Goal: Browse casually

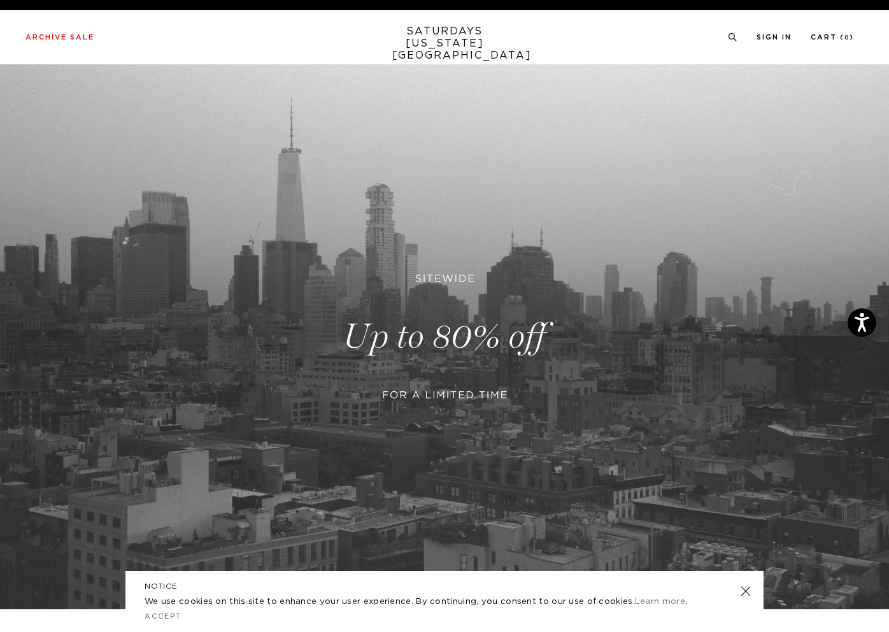
click at [438, 396] on link at bounding box center [444, 336] width 889 height 545
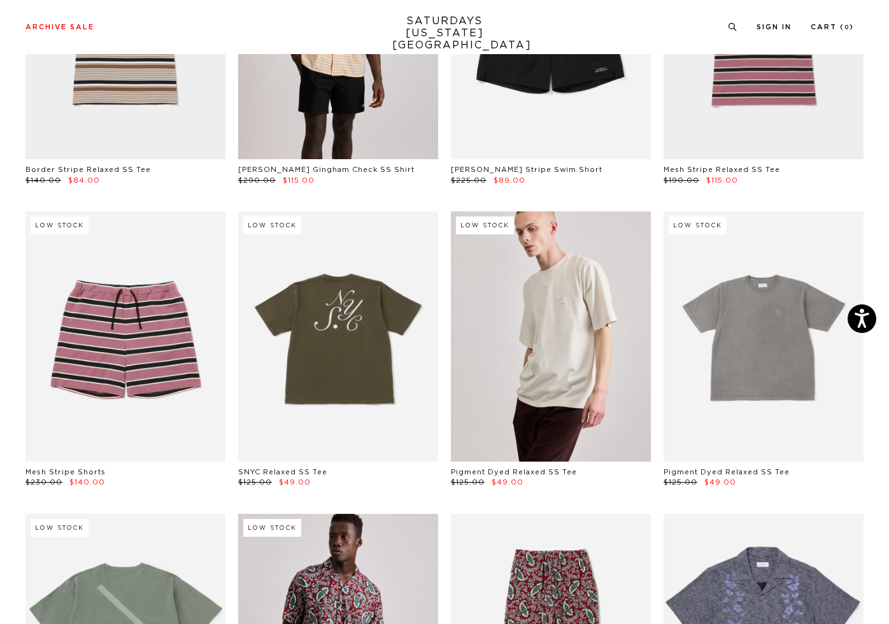
scroll to position [4251, 0]
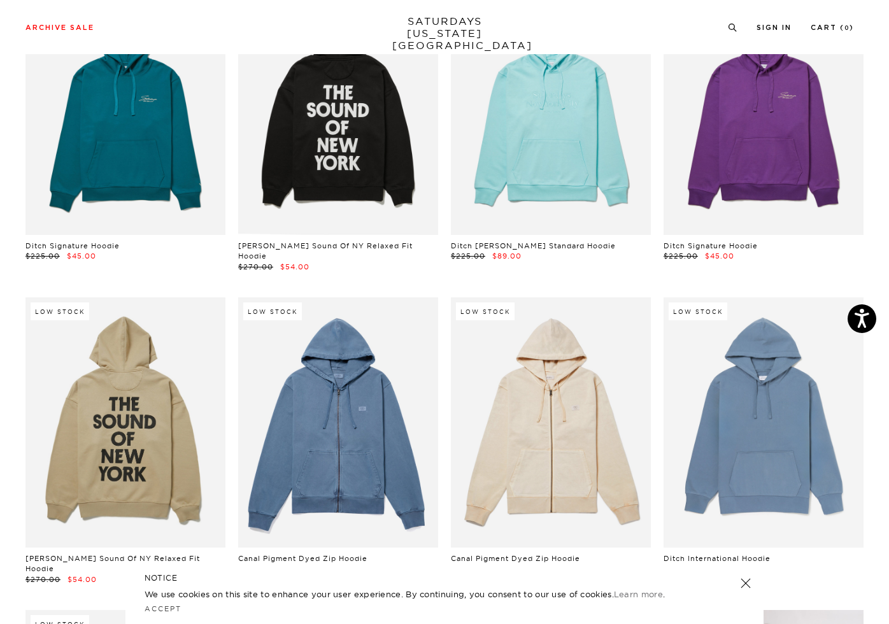
scroll to position [418, 0]
